Goal: Share content: Share content

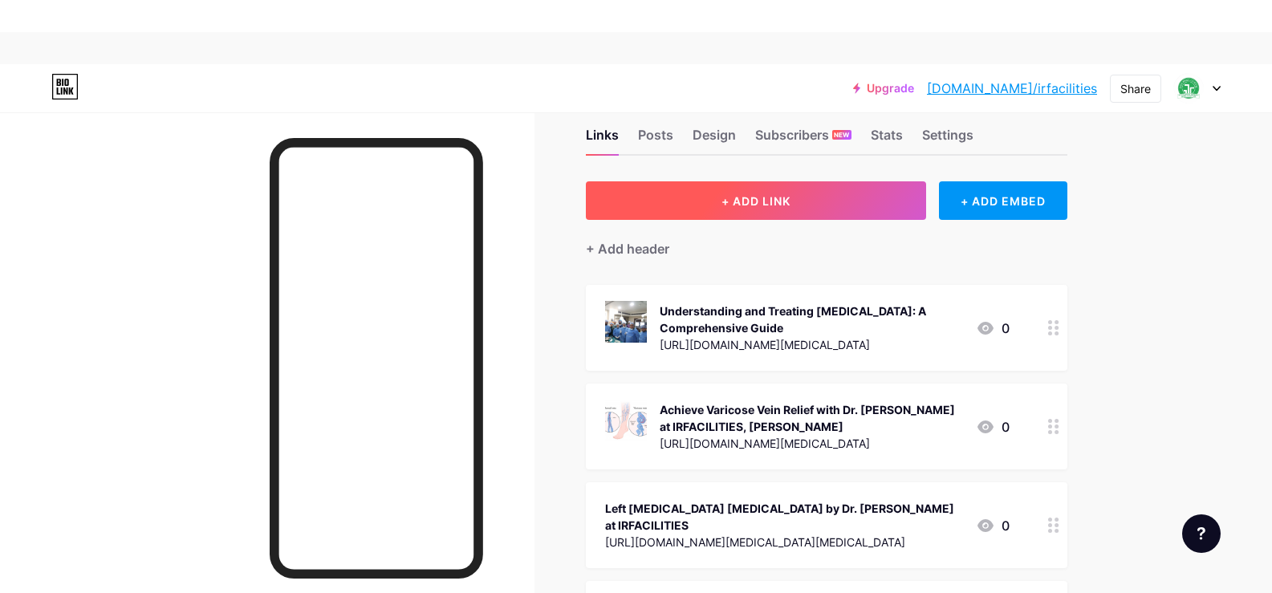
click at [734, 190] on button "+ ADD LINK" at bounding box center [756, 200] width 341 height 39
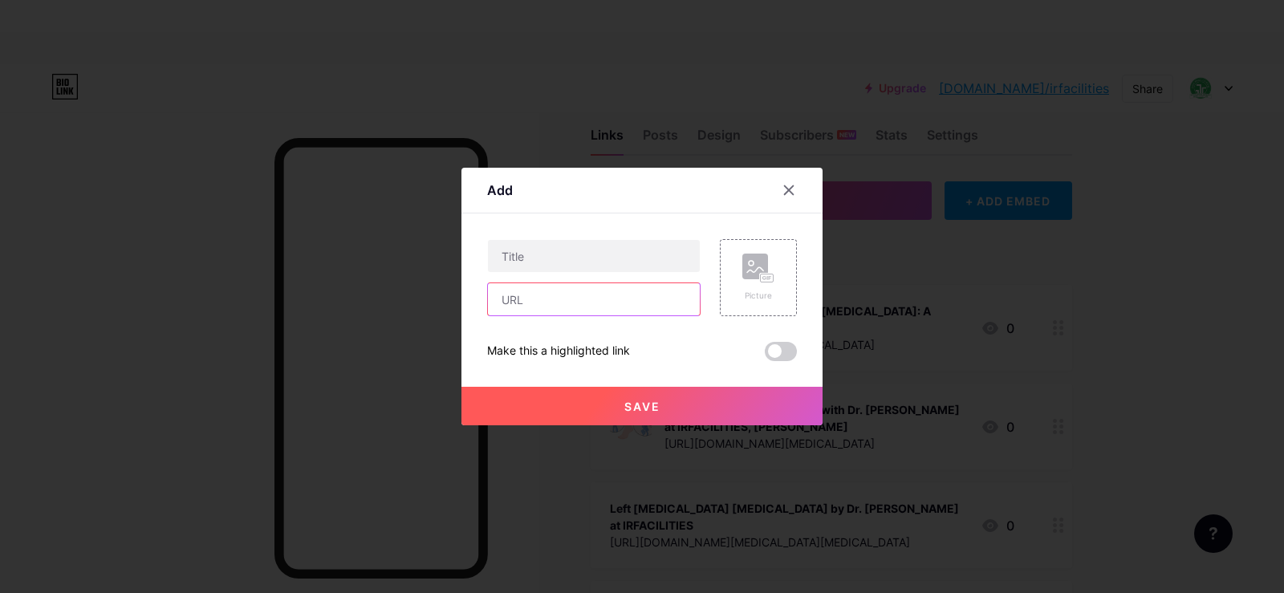
click at [569, 292] on input "text" at bounding box center [594, 299] width 212 height 32
paste input "[URL][DOMAIN_NAME][MEDICAL_DATA]"
type input "[URL][DOMAIN_NAME][MEDICAL_DATA]"
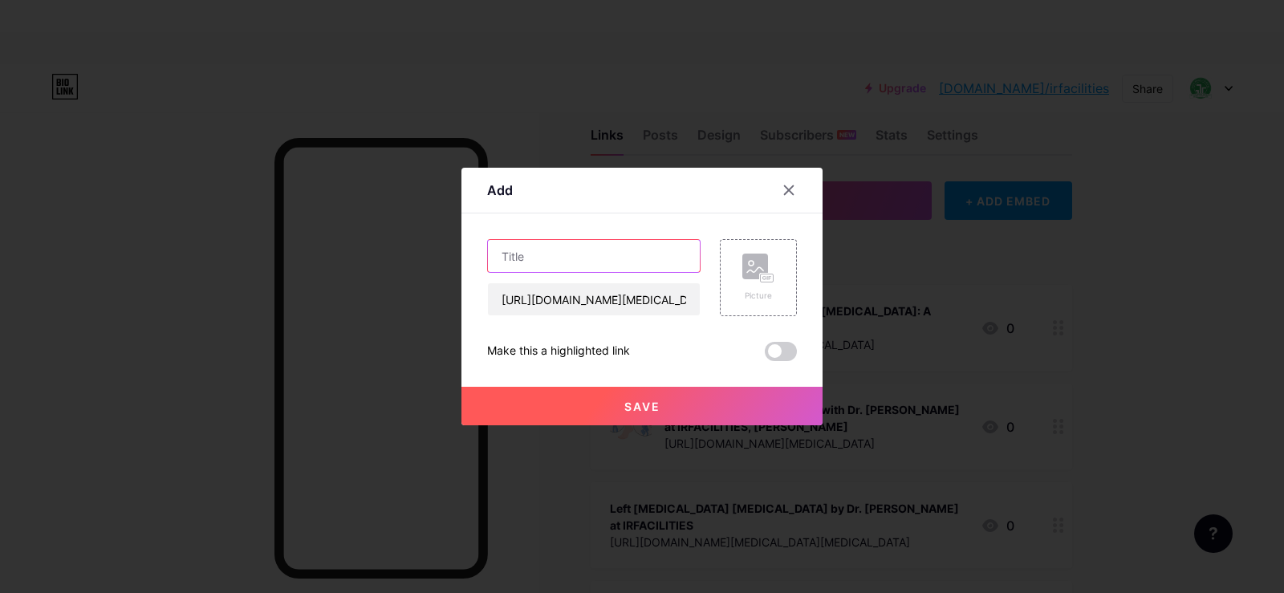
click at [524, 254] on input "text" at bounding box center [594, 256] width 212 height 32
paste input "Your Straightforward Guide to [MEDICAL_DATA] Treatment Cost in [GEOGRAPHIC_DATA…"
type input "Your Straightforward Guide to [MEDICAL_DATA] Treatment Cost in [GEOGRAPHIC_DATA…"
click at [624, 405] on span "Save" at bounding box center [642, 407] width 36 height 14
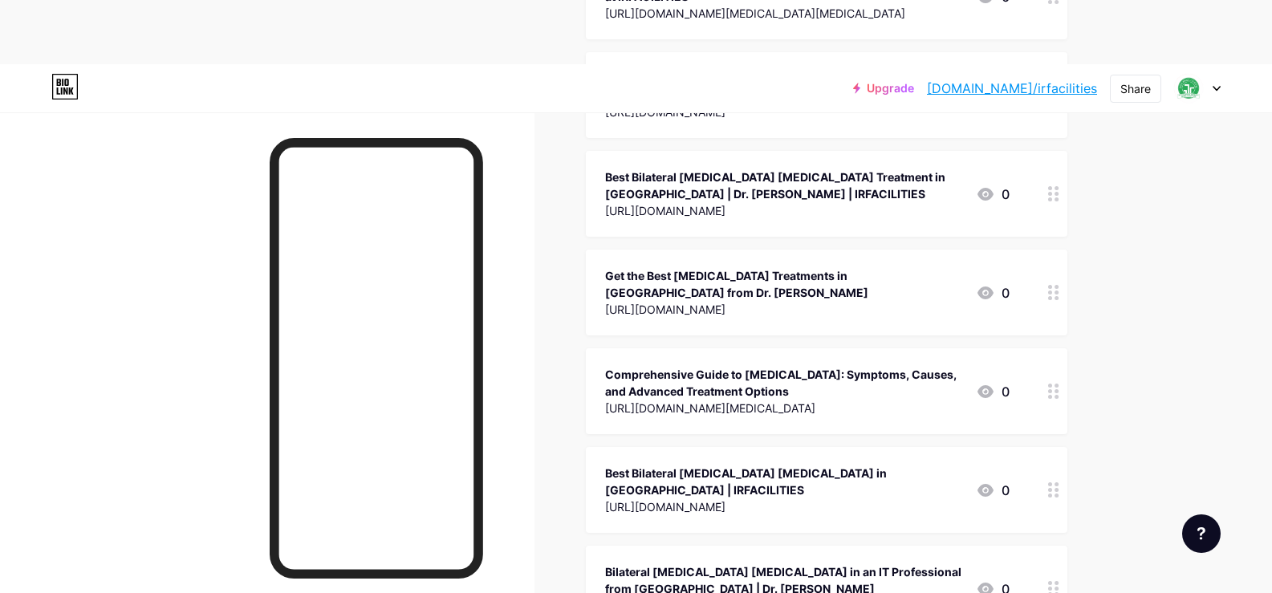
scroll to position [562, 0]
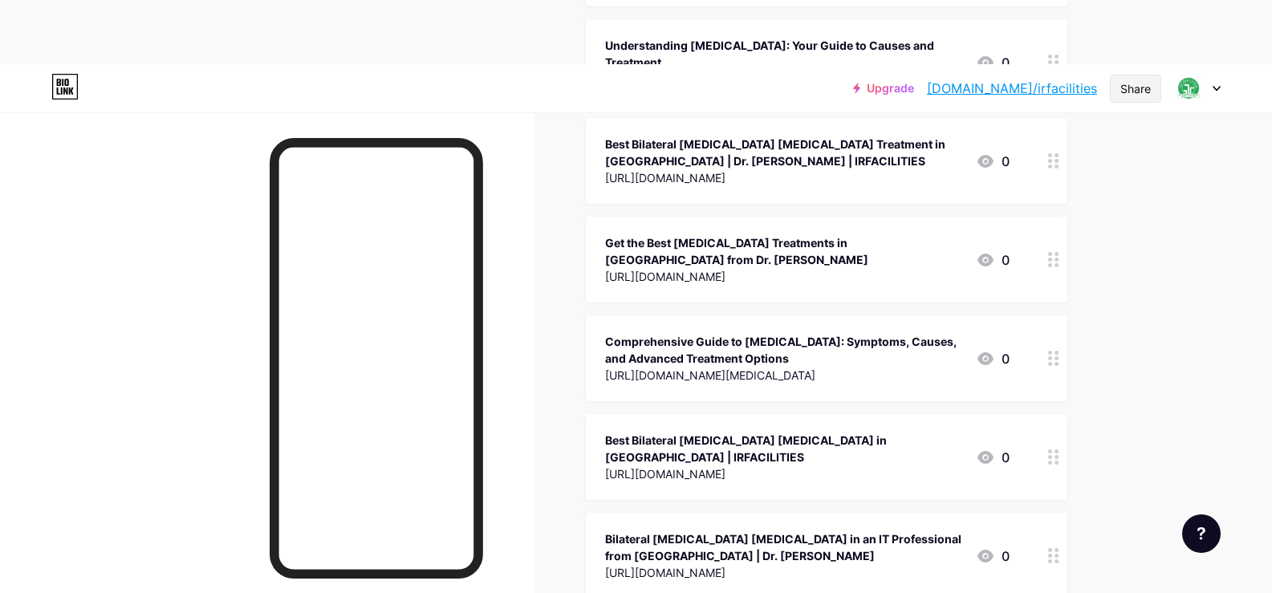
click at [1130, 84] on div "Share" at bounding box center [1136, 88] width 31 height 17
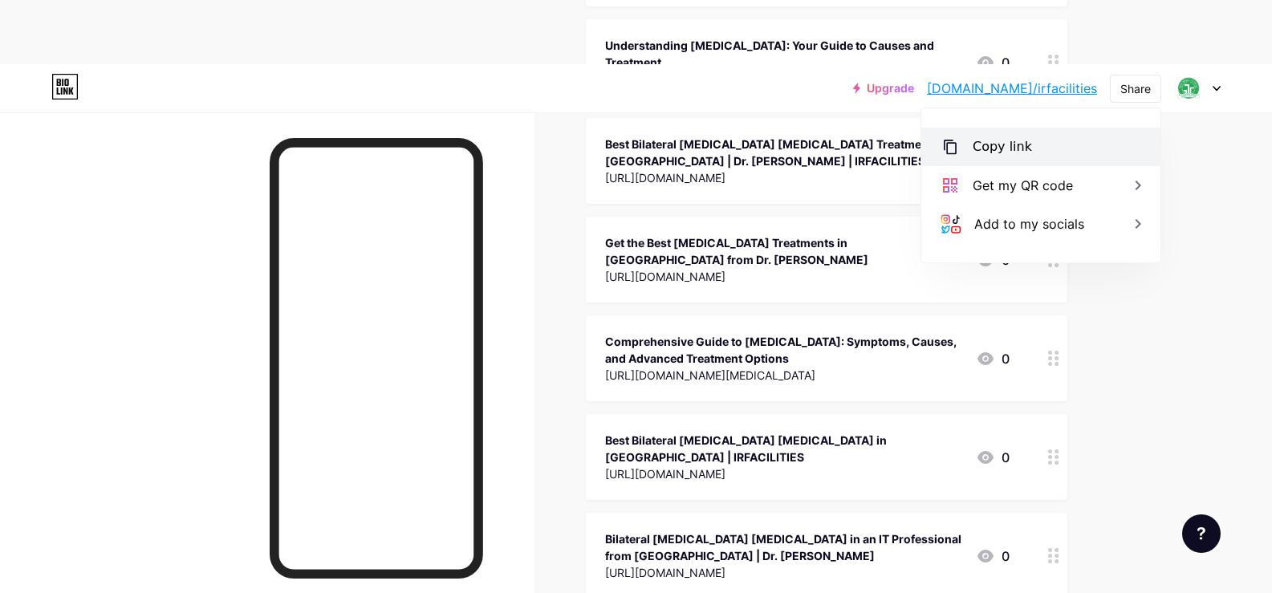
click at [1003, 139] on div "Copy link" at bounding box center [1002, 146] width 59 height 19
